Goal: Task Accomplishment & Management: Complete application form

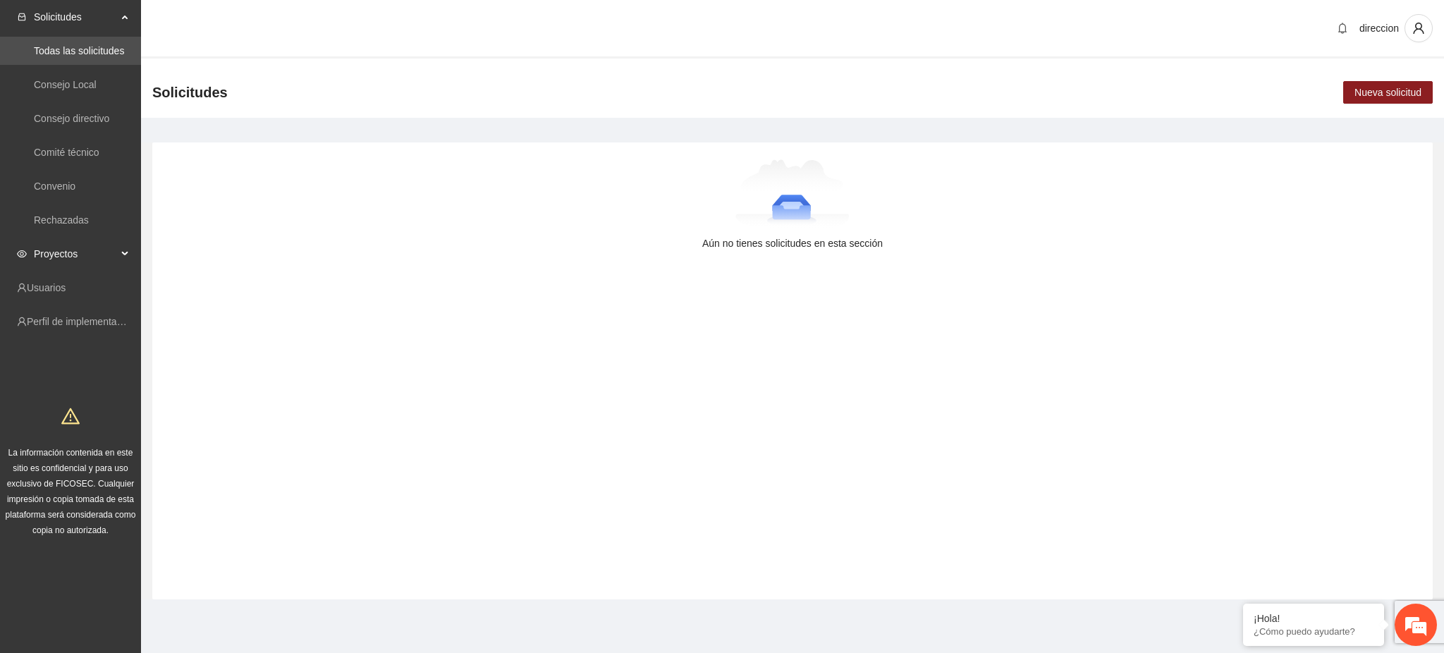
click at [70, 257] on span "Proyectos" at bounding box center [75, 254] width 83 height 28
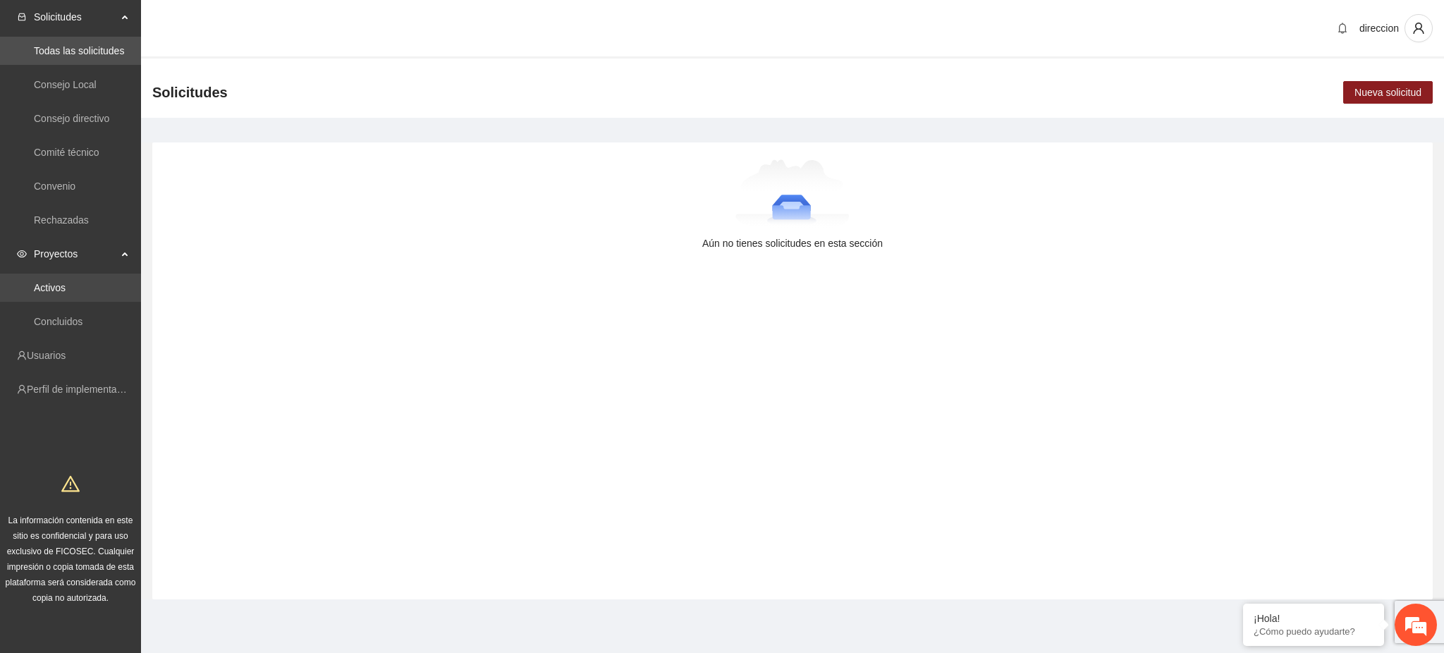
click at [42, 285] on link "Activos" at bounding box center [50, 287] width 32 height 11
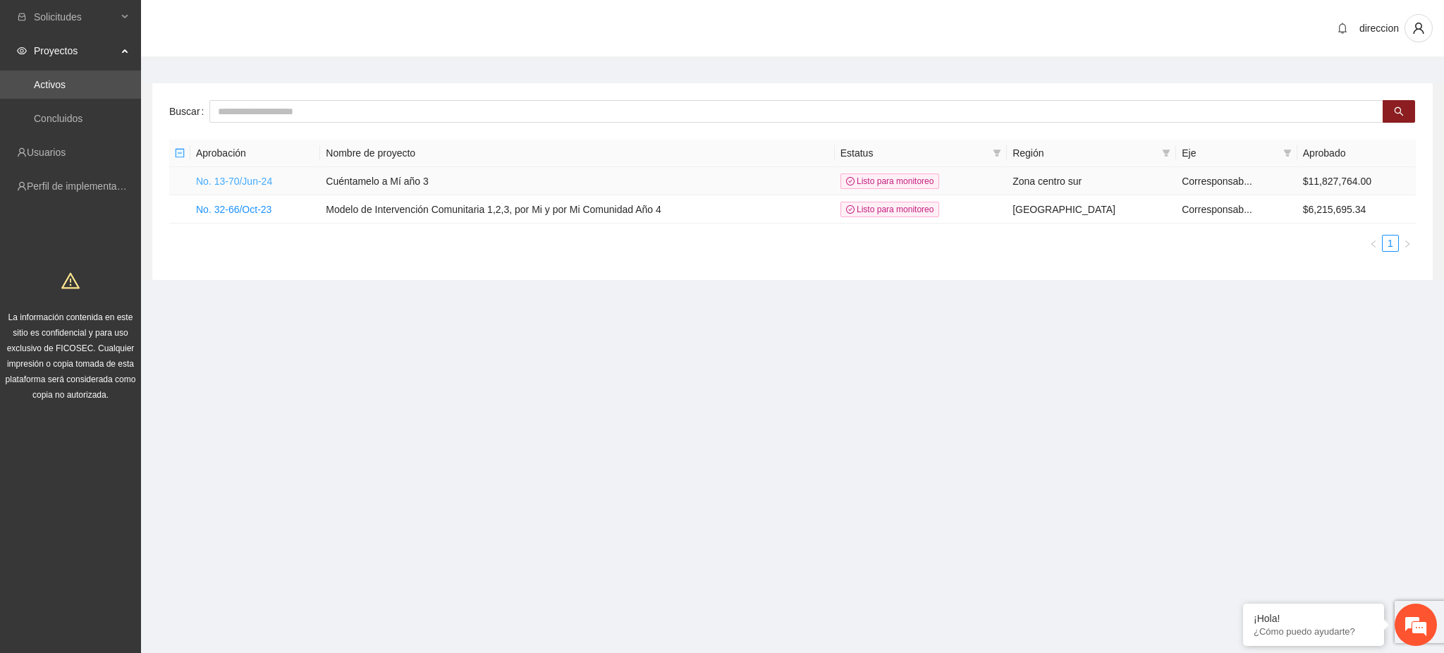
click at [264, 180] on link "No. 13-70/Jun-24" at bounding box center [234, 181] width 76 height 11
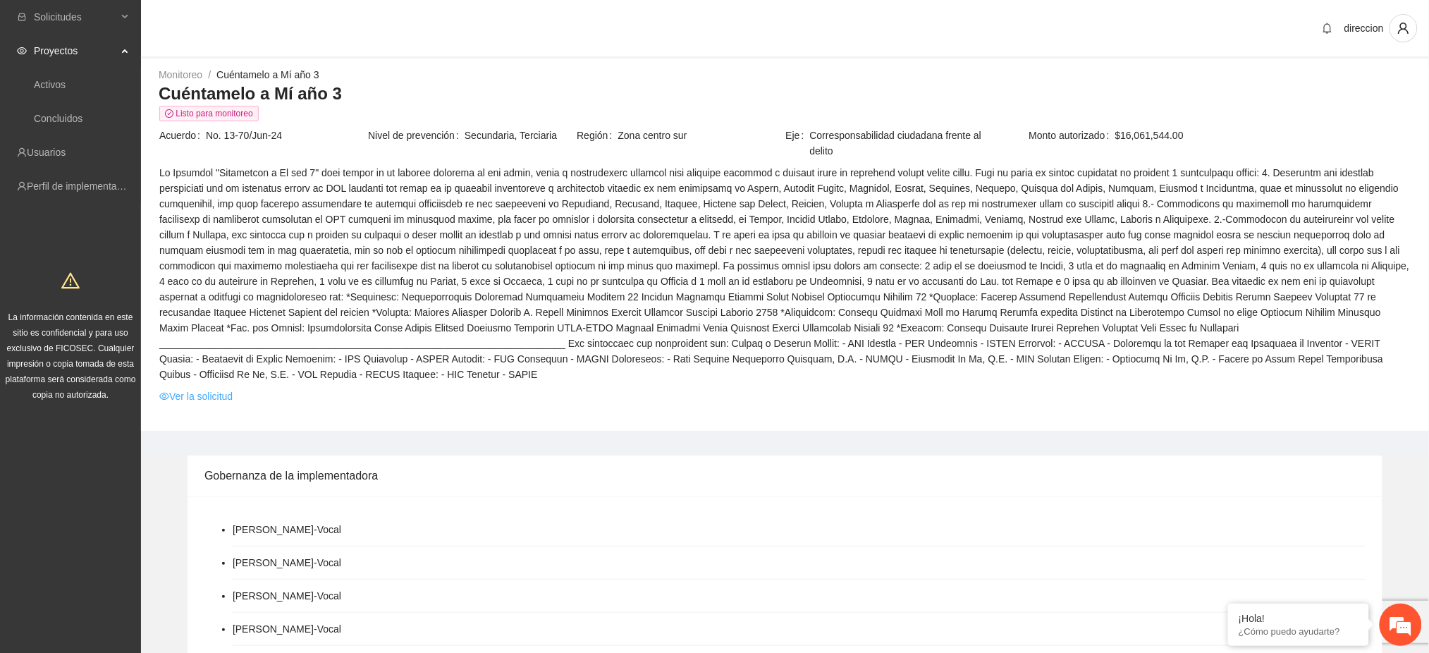
click at [227, 388] on link "Ver la solicitud" at bounding box center [195, 396] width 73 height 16
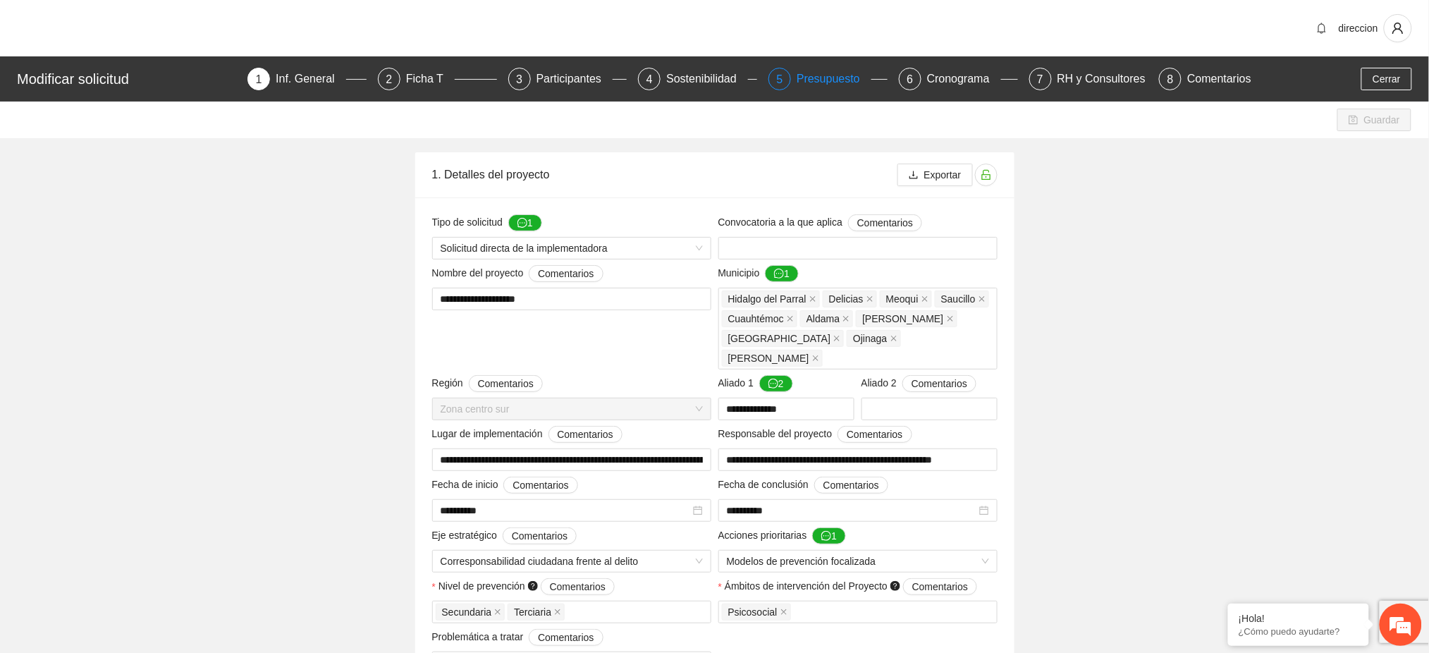
click at [816, 77] on div "Presupuesto" at bounding box center [833, 79] width 75 height 23
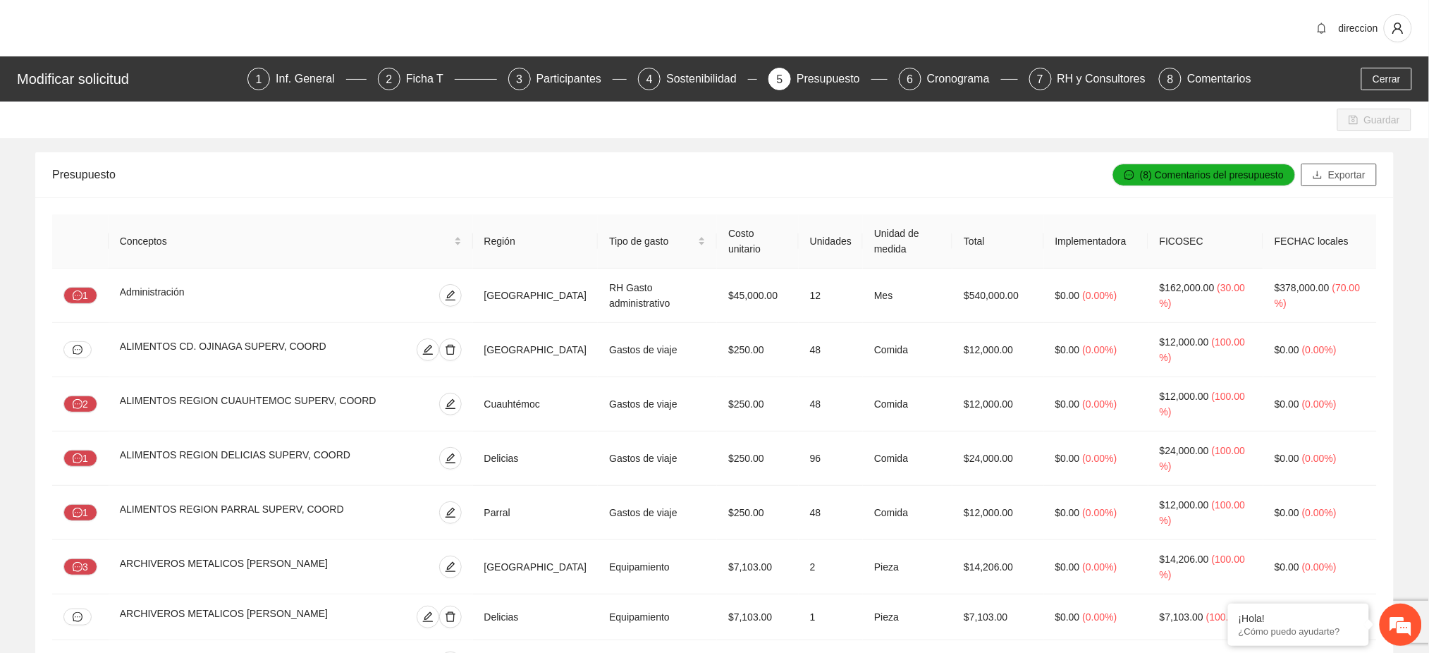
click at [1346, 176] on span "Exportar" at bounding box center [1346, 175] width 37 height 16
click at [299, 78] on div "Inf. General" at bounding box center [311, 79] width 70 height 23
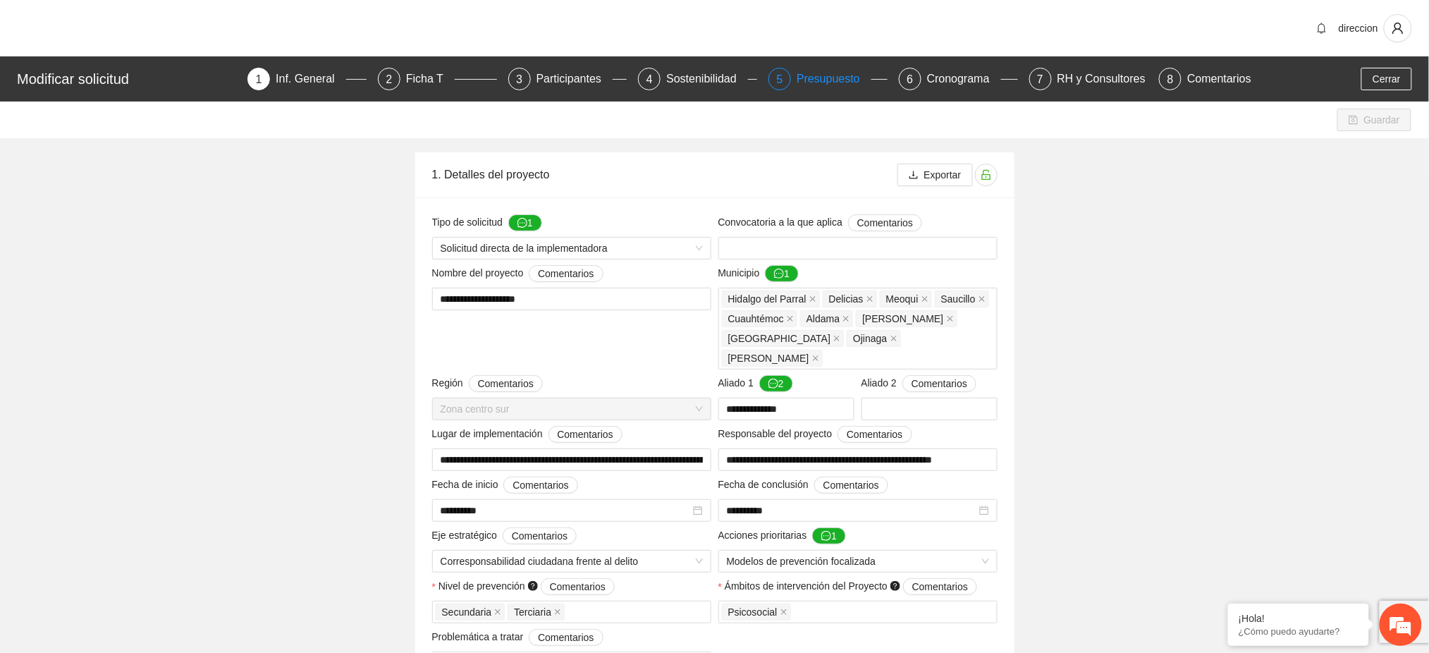
click at [825, 73] on div "Presupuesto" at bounding box center [833, 79] width 75 height 23
